Goal: Task Accomplishment & Management: Complete application form

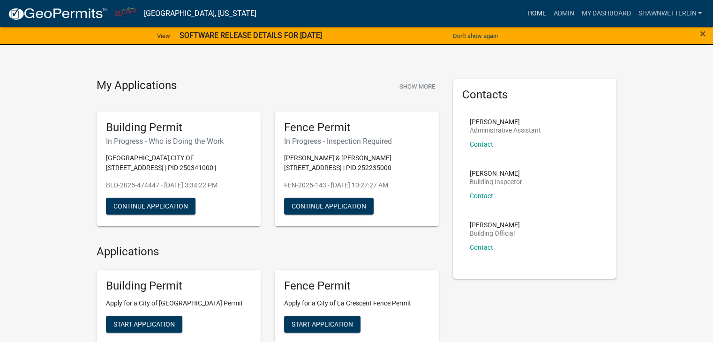
click at [540, 12] on link "Home" at bounding box center [536, 14] width 26 height 18
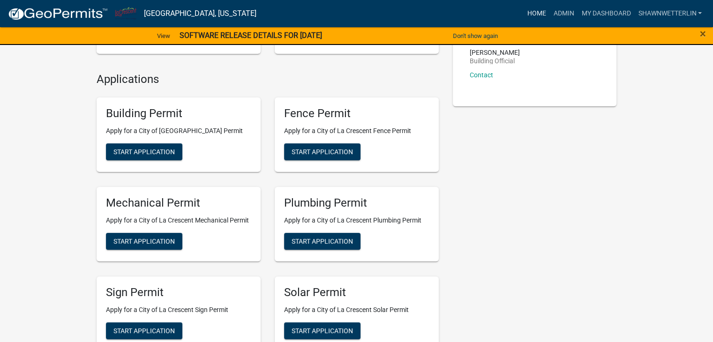
scroll to position [169, 0]
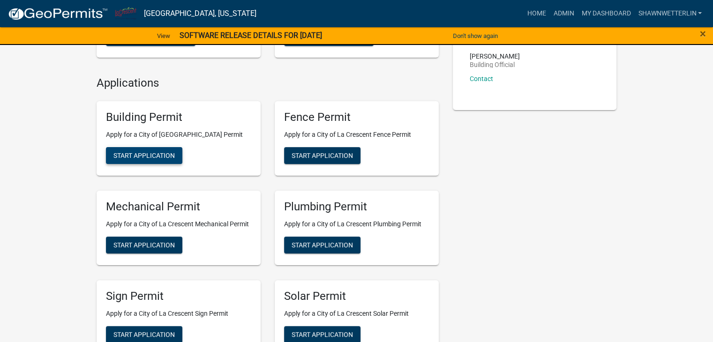
click at [123, 152] on span "Start Application" at bounding box center [143, 155] width 61 height 7
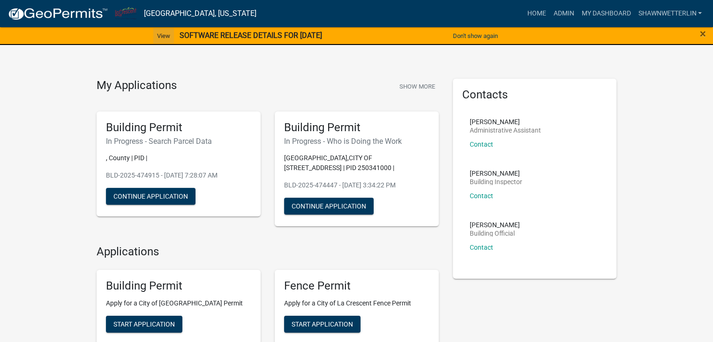
click at [159, 34] on link "View" at bounding box center [163, 35] width 21 height 15
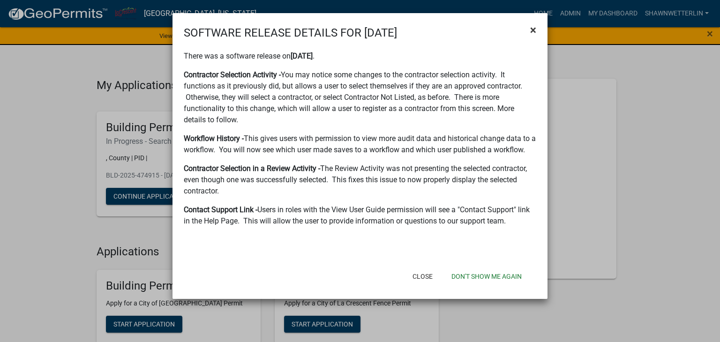
click at [532, 27] on span "×" at bounding box center [533, 29] width 6 height 13
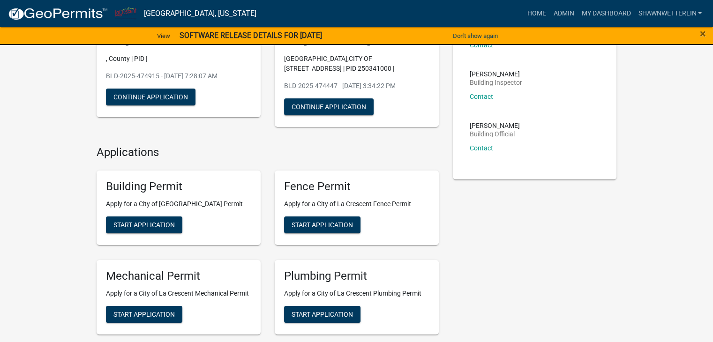
scroll to position [75, 0]
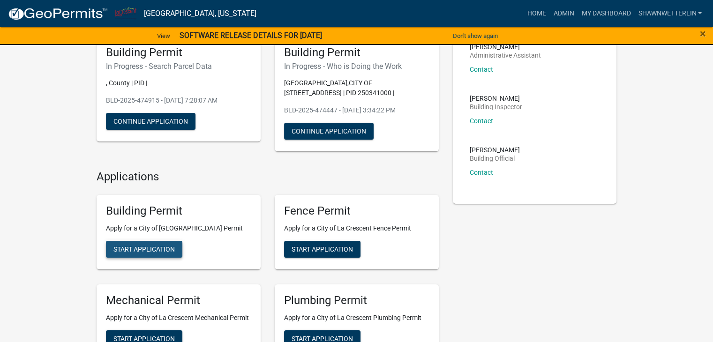
click at [172, 246] on span "Start Application" at bounding box center [143, 249] width 61 height 7
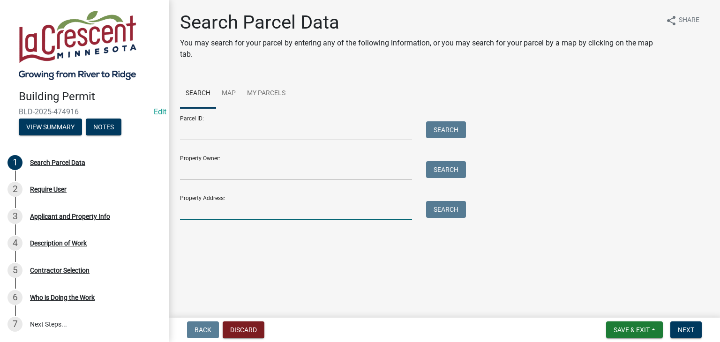
click at [234, 207] on input "Property Address:" at bounding box center [296, 210] width 232 height 19
type input "315 main"
click at [444, 207] on button "Search" at bounding box center [446, 209] width 40 height 17
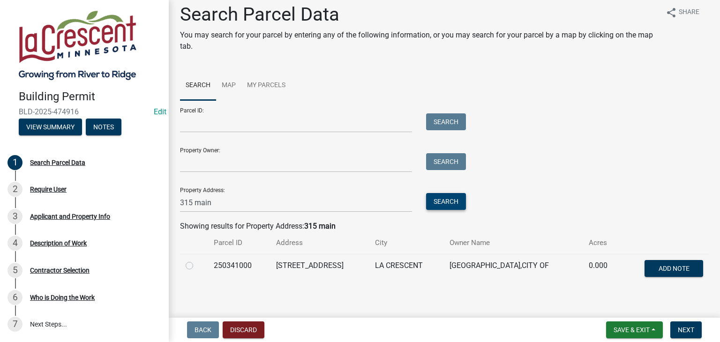
scroll to position [15, 0]
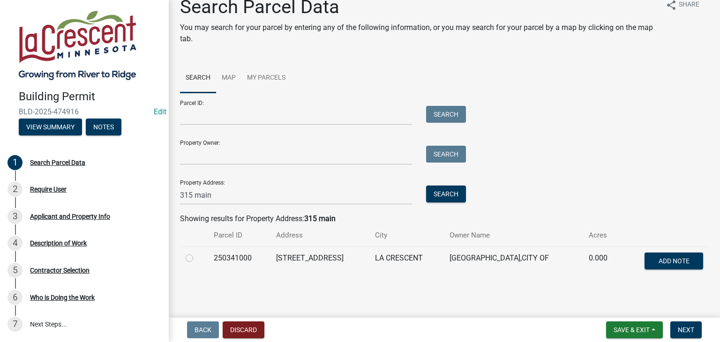
click at [197, 253] on label at bounding box center [197, 253] width 0 height 0
click at [197, 258] on input "radio" at bounding box center [200, 256] width 6 height 6
radio input "true"
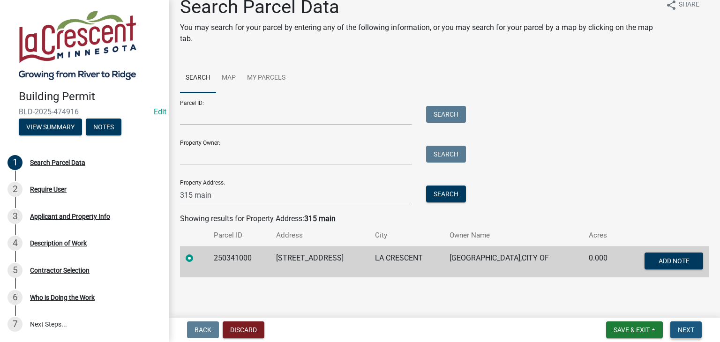
click at [688, 329] on span "Next" at bounding box center [686, 329] width 16 height 7
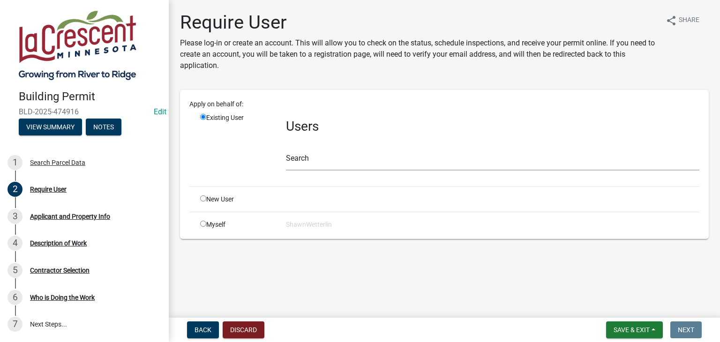
click at [201, 224] on input "radio" at bounding box center [203, 224] width 6 height 6
radio input "true"
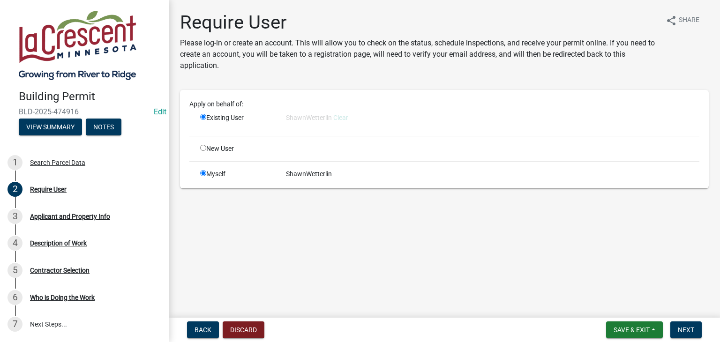
radio input "false"
click at [684, 327] on span "Next" at bounding box center [686, 329] width 16 height 7
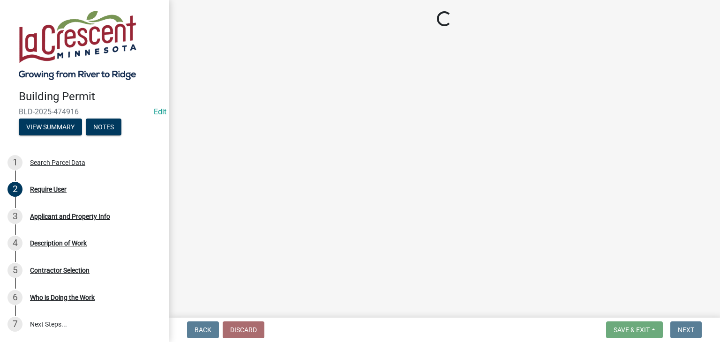
select select "e838c9e2-1e6e-4405-bddc-a3335cd38b08"
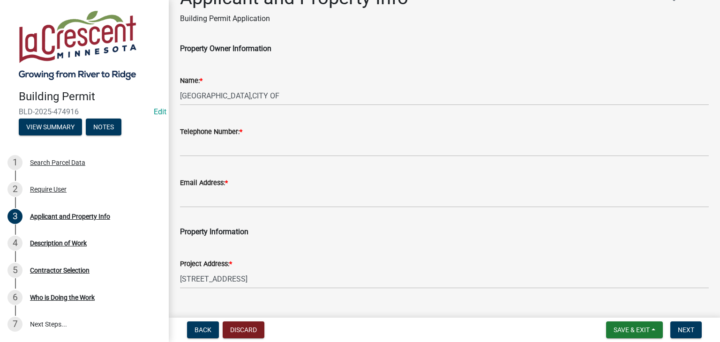
scroll to position [47, 0]
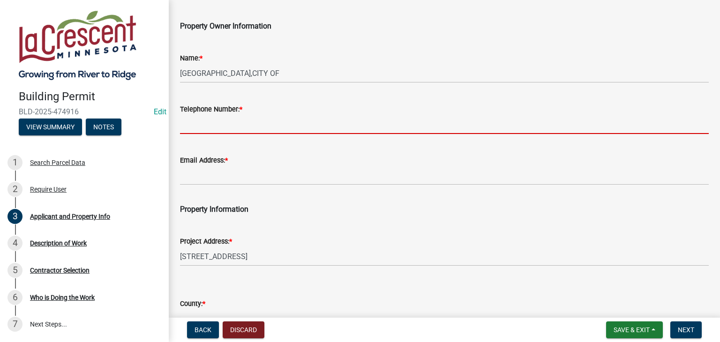
click at [234, 124] on input "Telephone Number: *" at bounding box center [444, 124] width 529 height 19
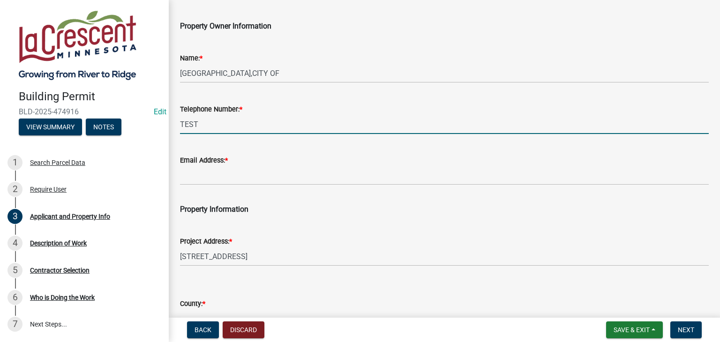
type input "TEST"
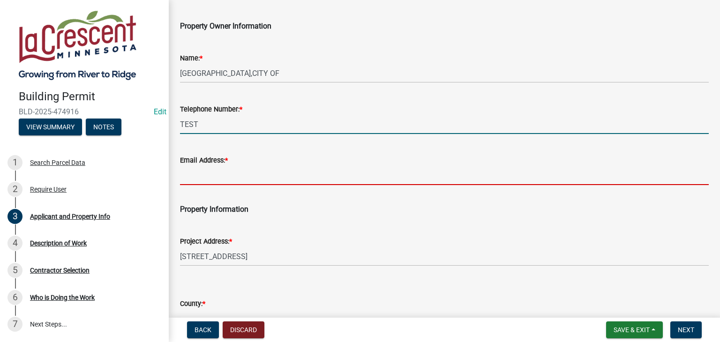
click at [226, 183] on input "Email Address: *" at bounding box center [444, 175] width 529 height 19
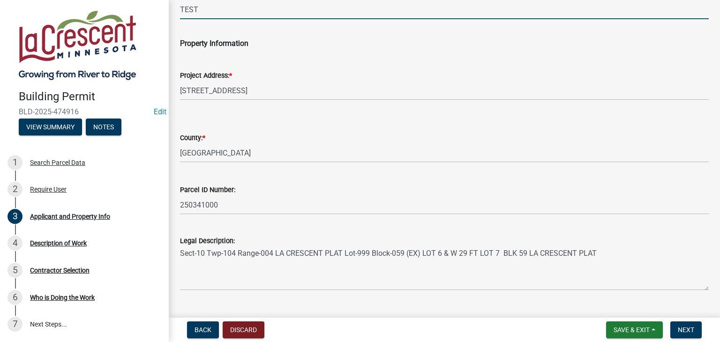
scroll to position [233, 0]
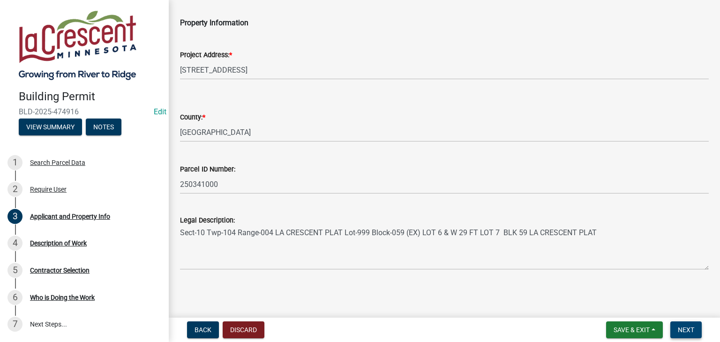
type input "TEST"
click at [689, 327] on span "Next" at bounding box center [686, 329] width 16 height 7
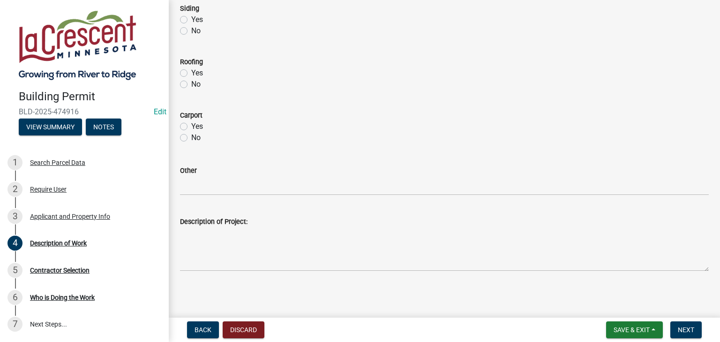
scroll to position [470, 0]
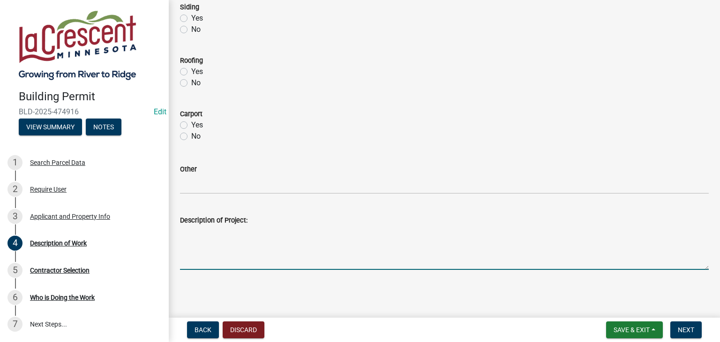
click at [259, 228] on textarea "Description of Project:" at bounding box center [444, 248] width 529 height 44
type textarea "TEST"
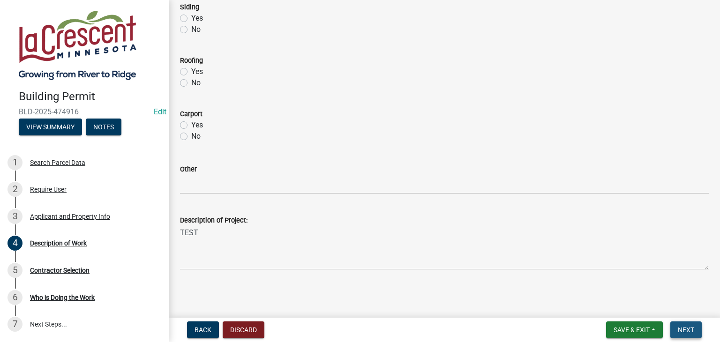
click at [687, 329] on span "Next" at bounding box center [686, 329] width 16 height 7
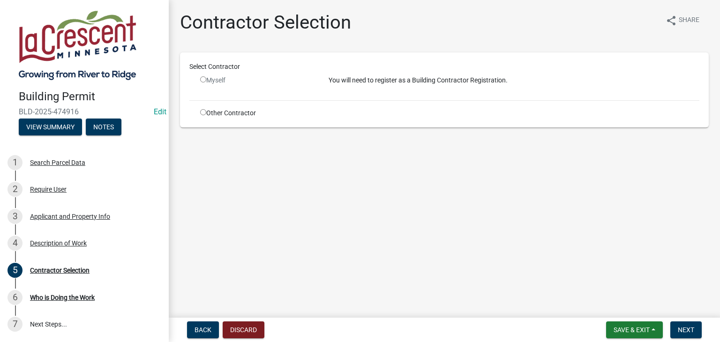
click at [204, 79] on input "radio" at bounding box center [203, 79] width 6 height 6
click at [203, 79] on input "radio" at bounding box center [203, 79] width 6 height 6
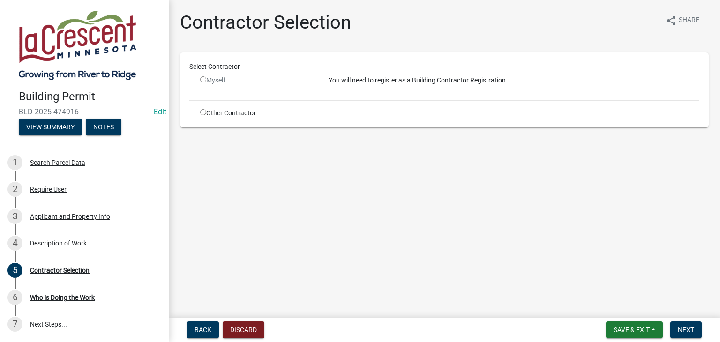
click at [203, 79] on input "radio" at bounding box center [203, 79] width 6 height 6
radio input "false"
click at [206, 326] on span "Back" at bounding box center [203, 329] width 17 height 7
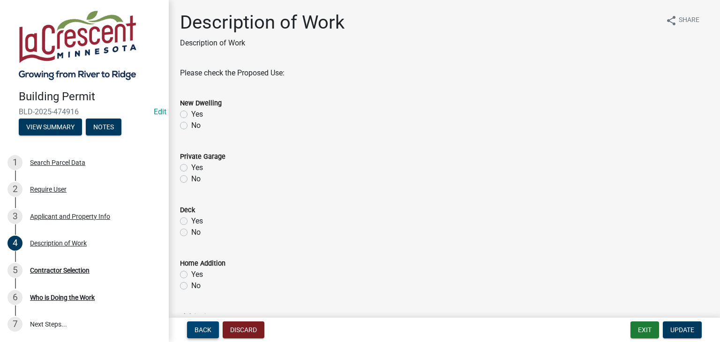
click at [206, 326] on span "Back" at bounding box center [203, 329] width 17 height 7
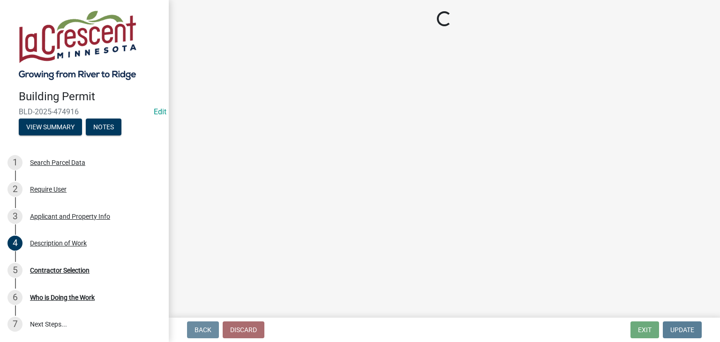
select select "e838c9e2-1e6e-4405-bddc-a3335cd38b08"
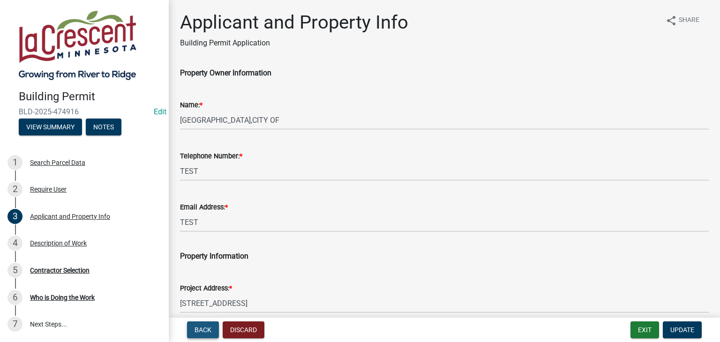
click at [206, 326] on span "Back" at bounding box center [203, 329] width 17 height 7
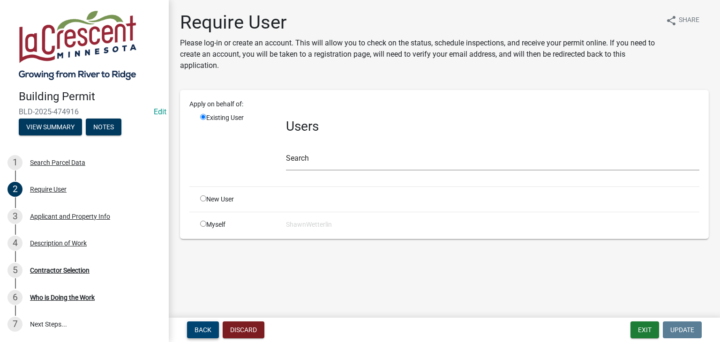
click at [206, 326] on span "Back" at bounding box center [203, 329] width 17 height 7
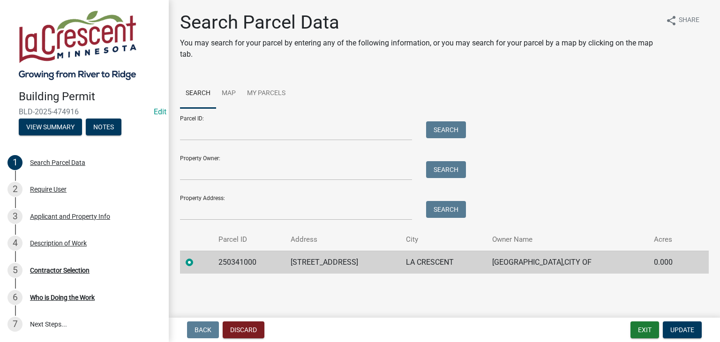
click at [197, 257] on label at bounding box center [197, 257] width 0 height 0
click at [197, 260] on input "radio" at bounding box center [200, 260] width 6 height 6
click at [670, 328] on span "Update" at bounding box center [682, 329] width 24 height 7
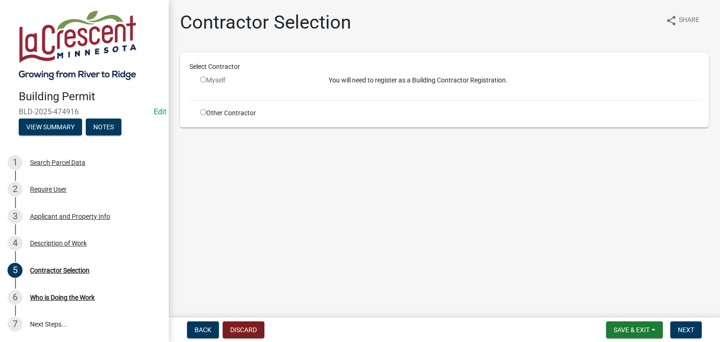
click at [201, 79] on input "radio" at bounding box center [203, 79] width 6 height 6
click at [203, 79] on input "radio" at bounding box center [203, 79] width 6 height 6
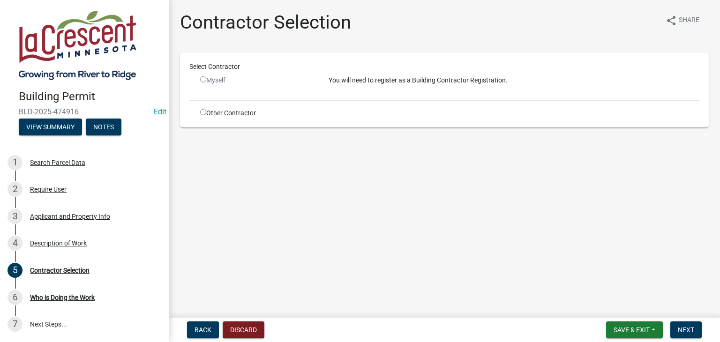
click at [203, 79] on input "radio" at bounding box center [203, 79] width 6 height 6
radio input "false"
click at [202, 113] on input "radio" at bounding box center [203, 112] width 6 height 6
radio input "true"
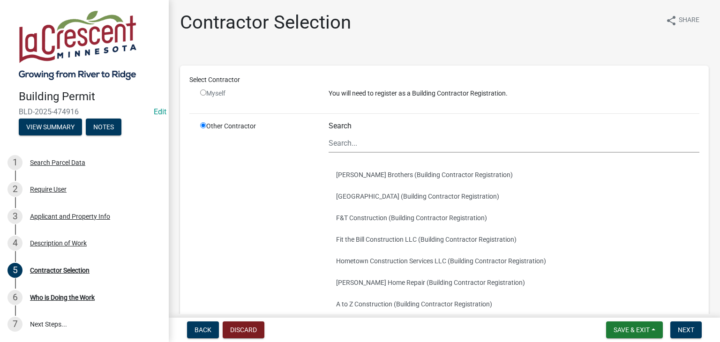
click at [203, 124] on input "radio" at bounding box center [203, 125] width 6 height 6
click at [213, 127] on div "Other Contractor" at bounding box center [257, 271] width 128 height 300
click at [239, 328] on button "Discard" at bounding box center [244, 330] width 42 height 17
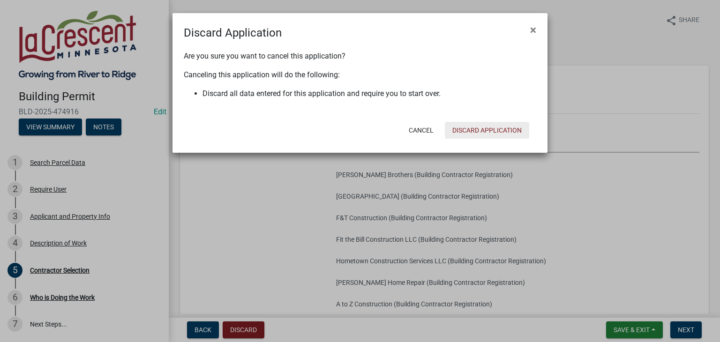
click at [470, 128] on button "Discard Application" at bounding box center [487, 130] width 84 height 17
